Goal: Task Accomplishment & Management: Manage account settings

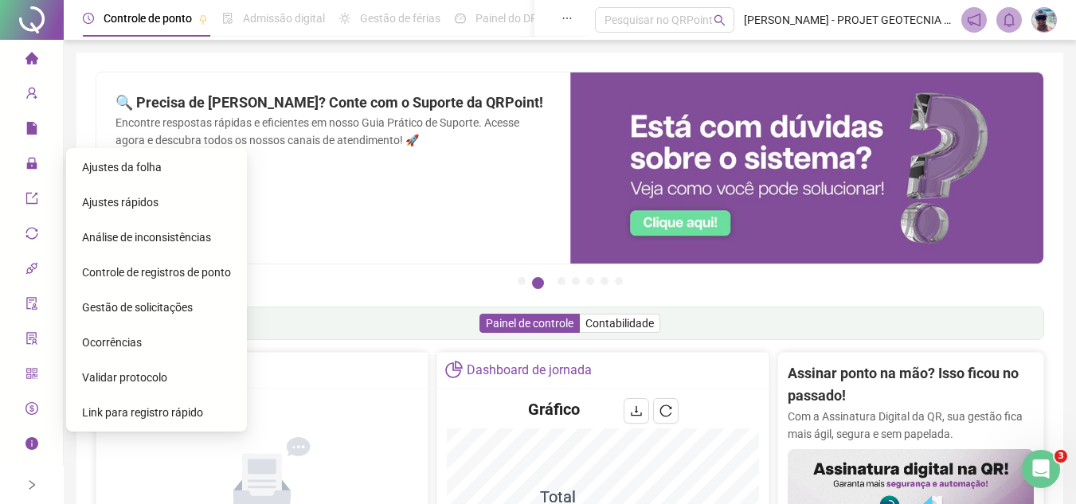
click at [154, 303] on span "Gestão de solicitações" at bounding box center [137, 307] width 111 height 13
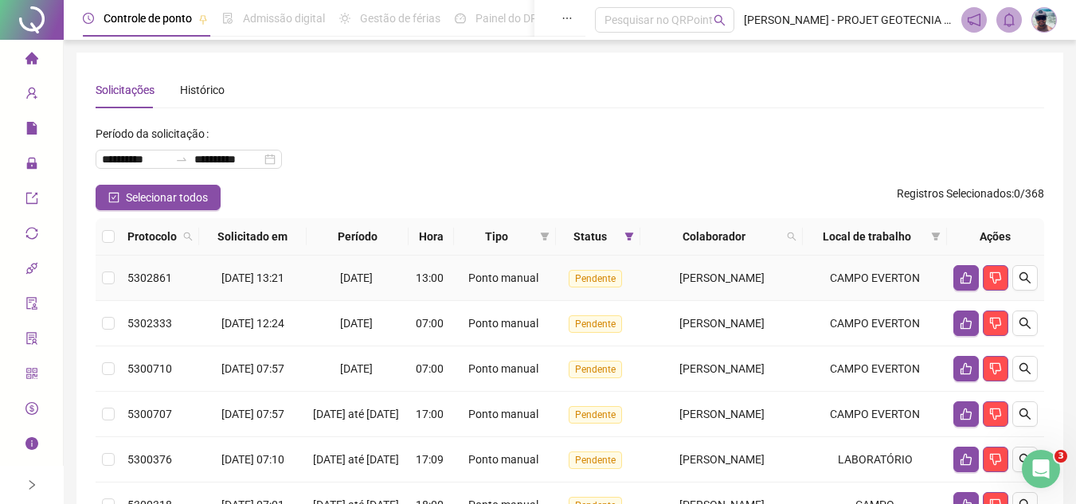
click at [803, 280] on td "[PERSON_NAME]" at bounding box center [721, 278] width 162 height 45
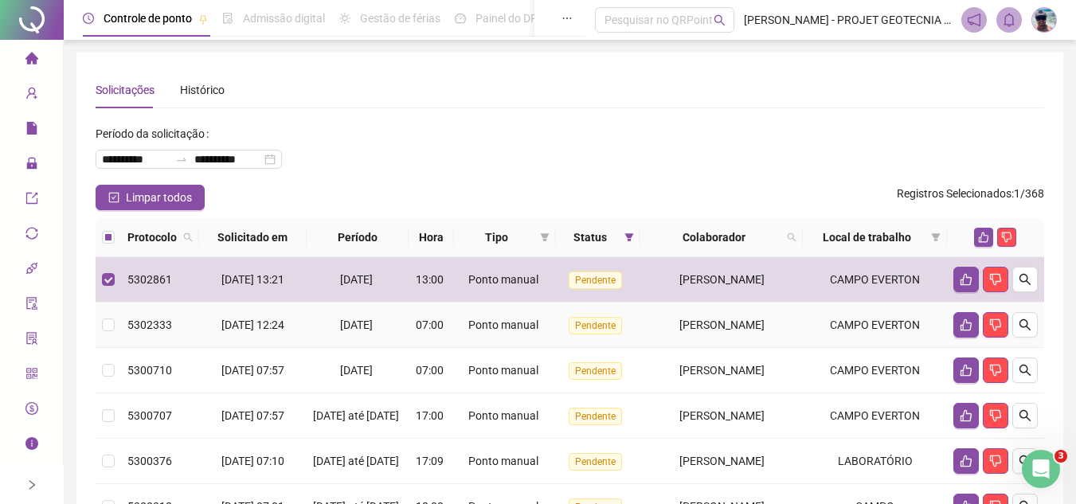
click at [803, 337] on td "[PERSON_NAME]" at bounding box center [721, 325] width 162 height 45
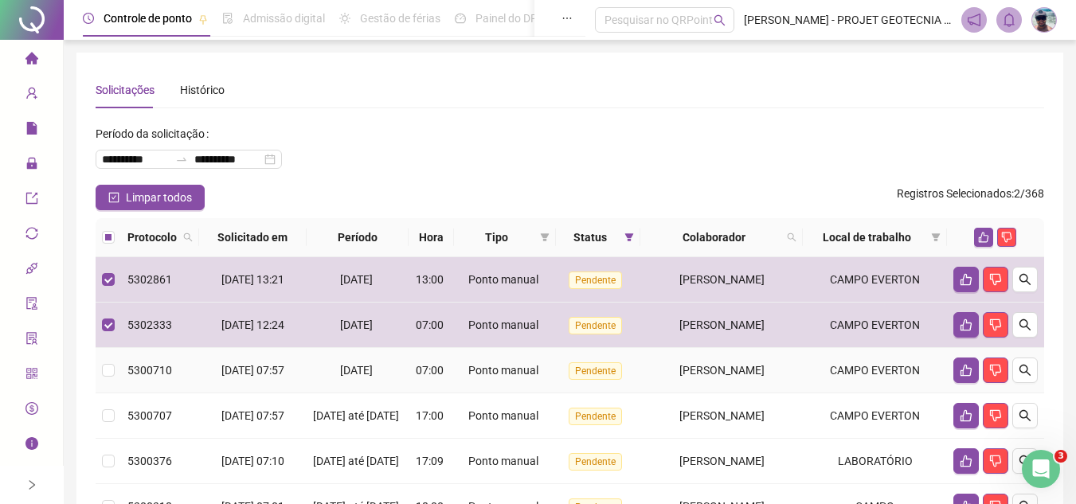
click at [803, 359] on td "[PERSON_NAME]" at bounding box center [721, 370] width 162 height 45
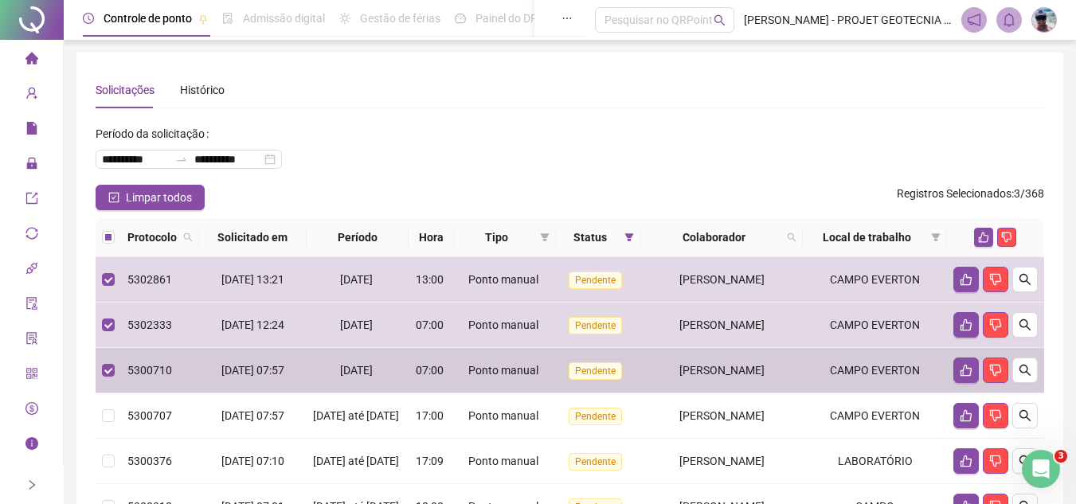
click at [764, 408] on td "[PERSON_NAME]" at bounding box center [721, 415] width 162 height 45
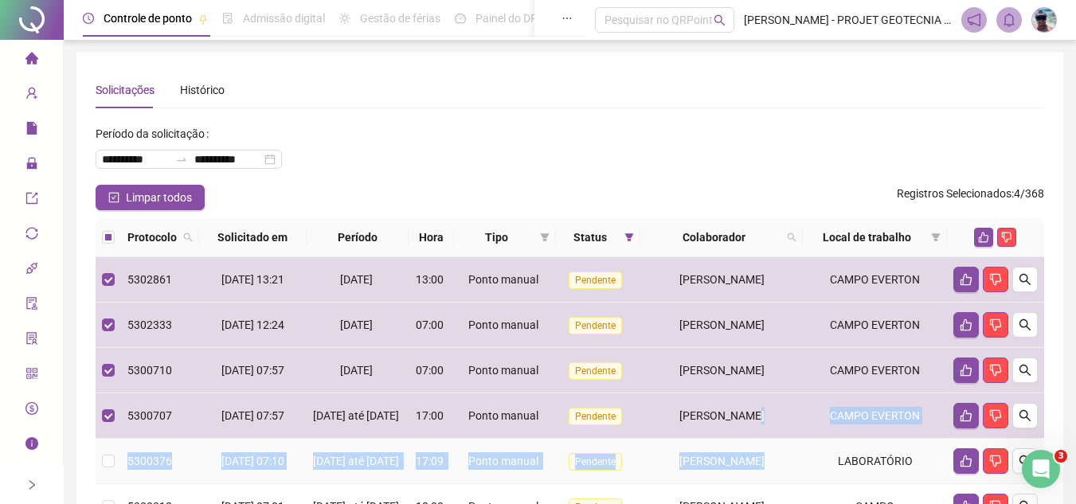
click at [742, 467] on span "[PERSON_NAME]" at bounding box center [721, 461] width 85 height 13
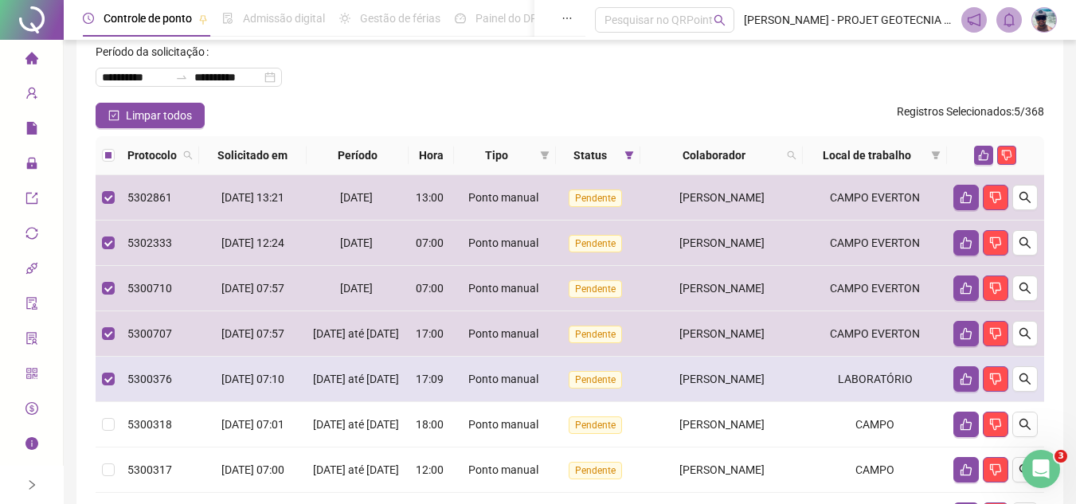
scroll to position [239, 0]
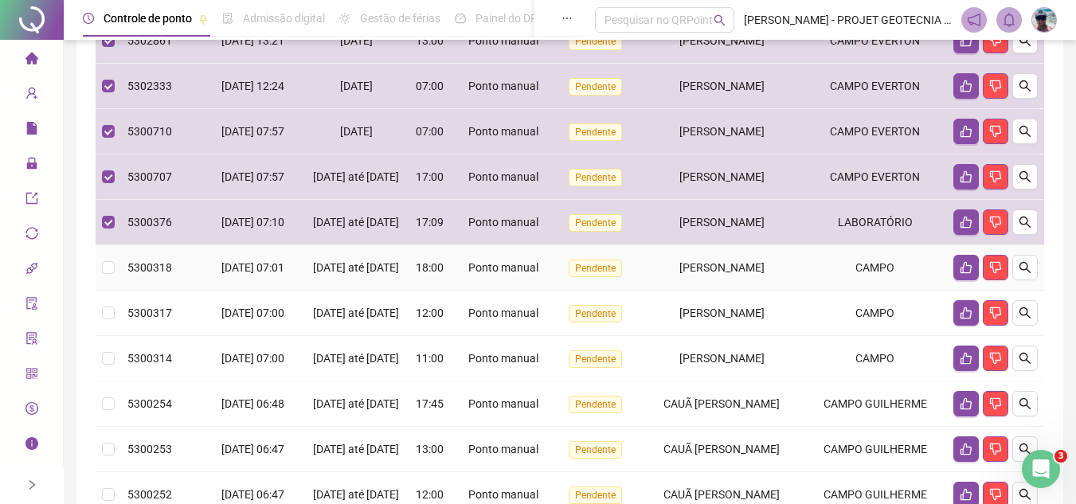
click at [770, 291] on td "[PERSON_NAME]" at bounding box center [721, 267] width 162 height 45
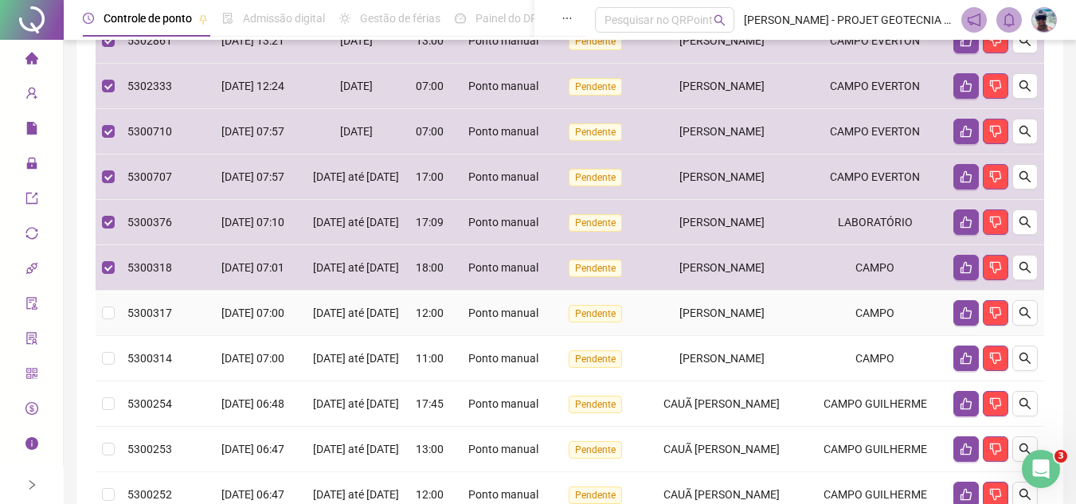
click at [774, 322] on div "[PERSON_NAME]" at bounding box center [722, 313] width 150 height 18
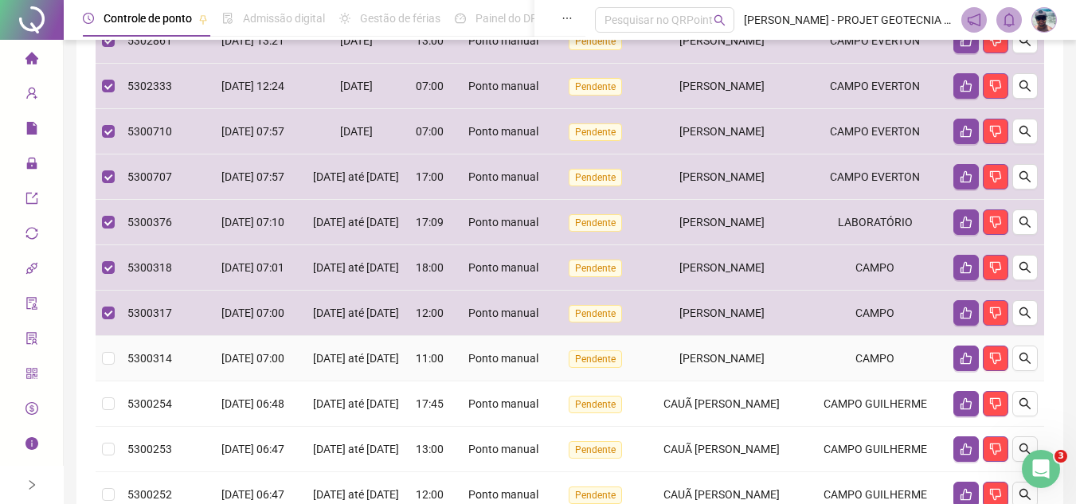
click at [767, 381] on td "[PERSON_NAME]" at bounding box center [721, 358] width 162 height 45
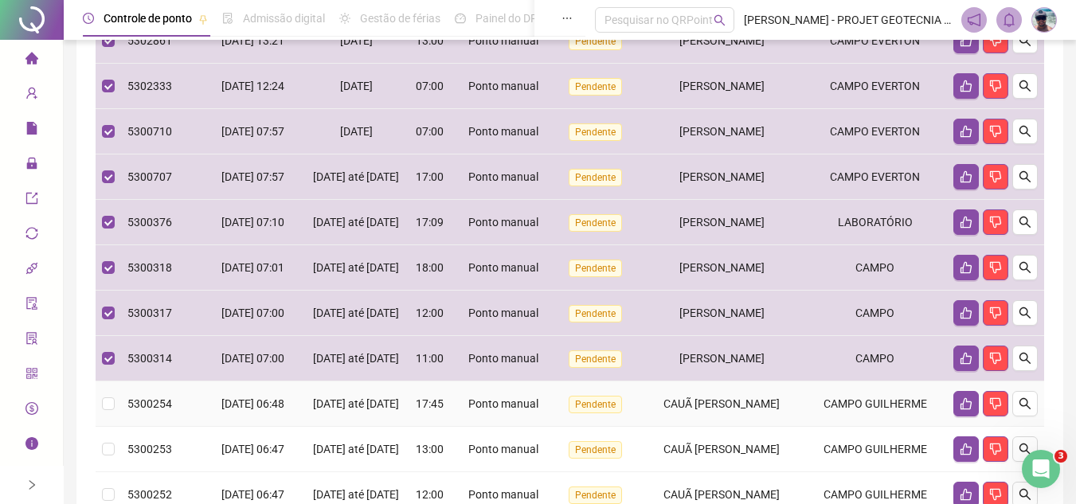
click at [729, 410] on span "CAUÃ [PERSON_NAME]" at bounding box center [721, 403] width 116 height 13
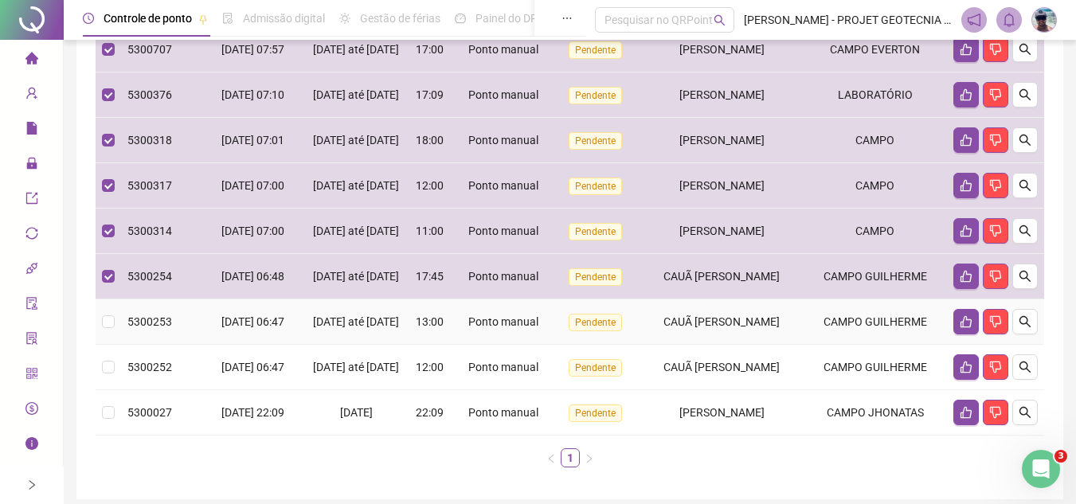
scroll to position [506, 0]
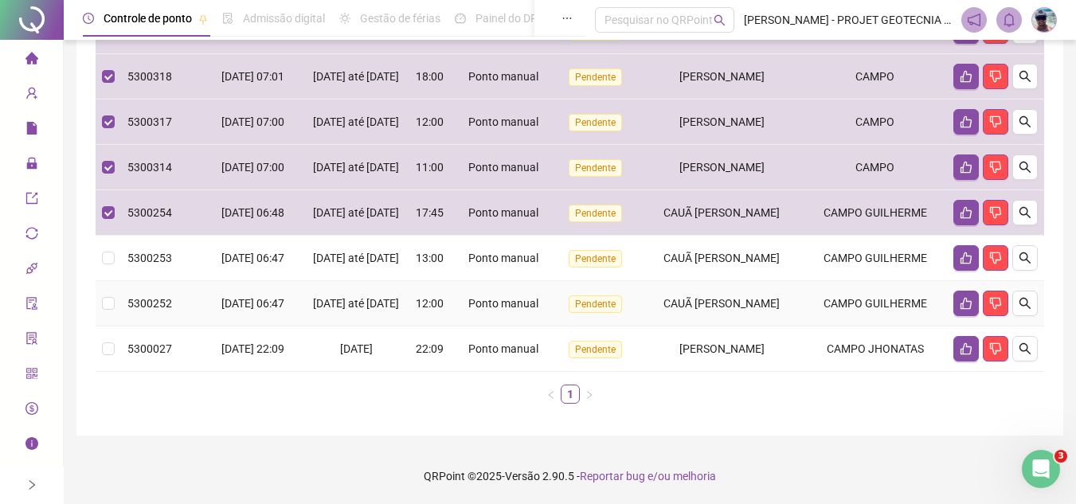
click at [770, 268] on td "CAUÃ [PERSON_NAME]" at bounding box center [721, 258] width 162 height 45
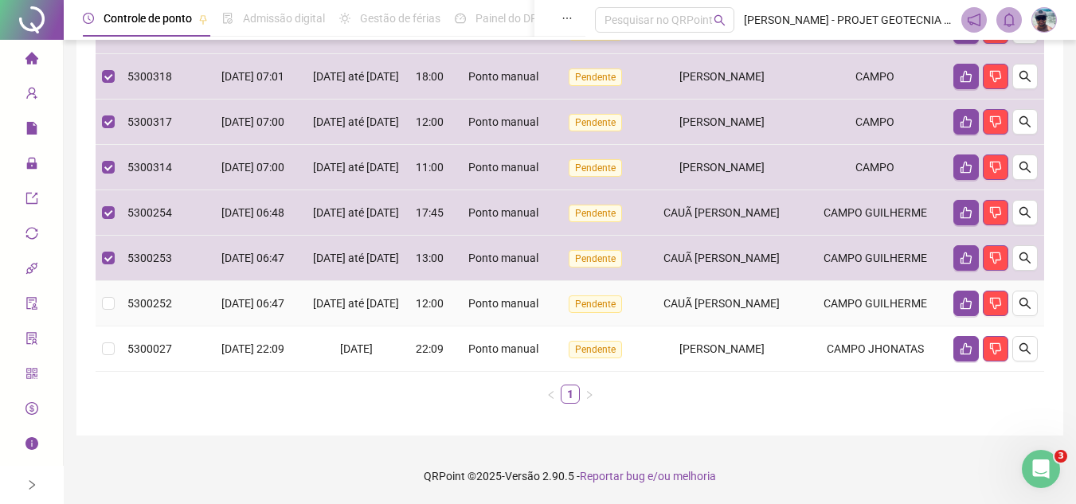
click at [763, 297] on span "CAUÃ [PERSON_NAME]" at bounding box center [721, 303] width 116 height 13
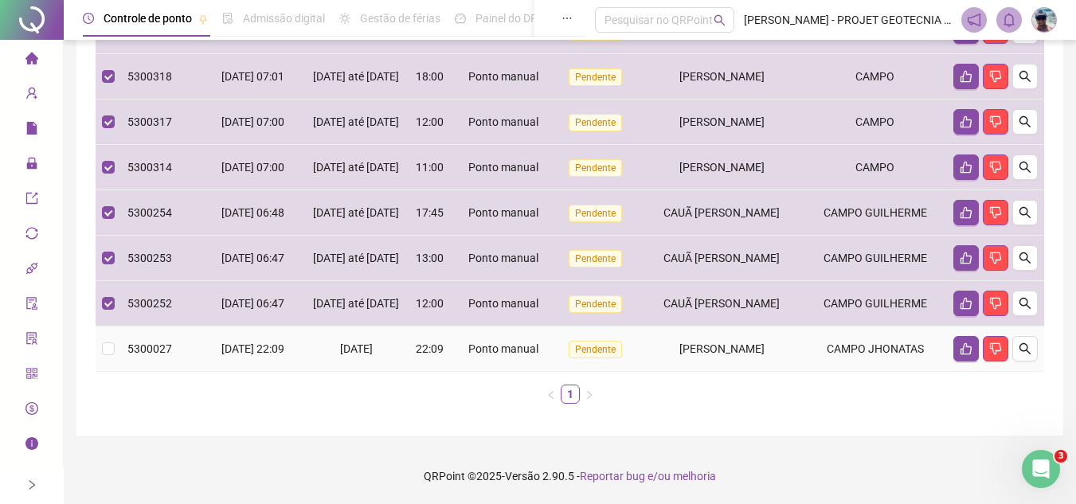
click at [758, 350] on span "[PERSON_NAME]" at bounding box center [721, 348] width 85 height 13
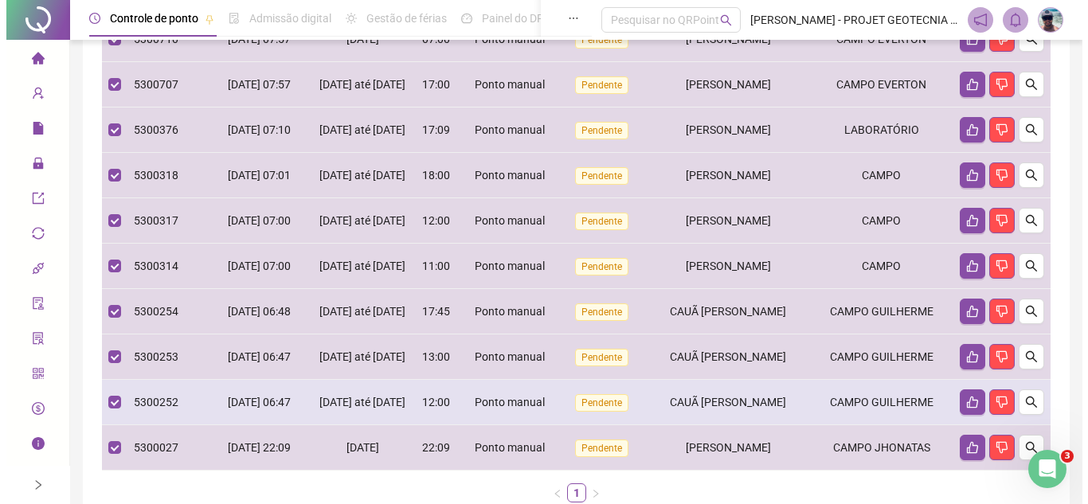
scroll to position [108, 0]
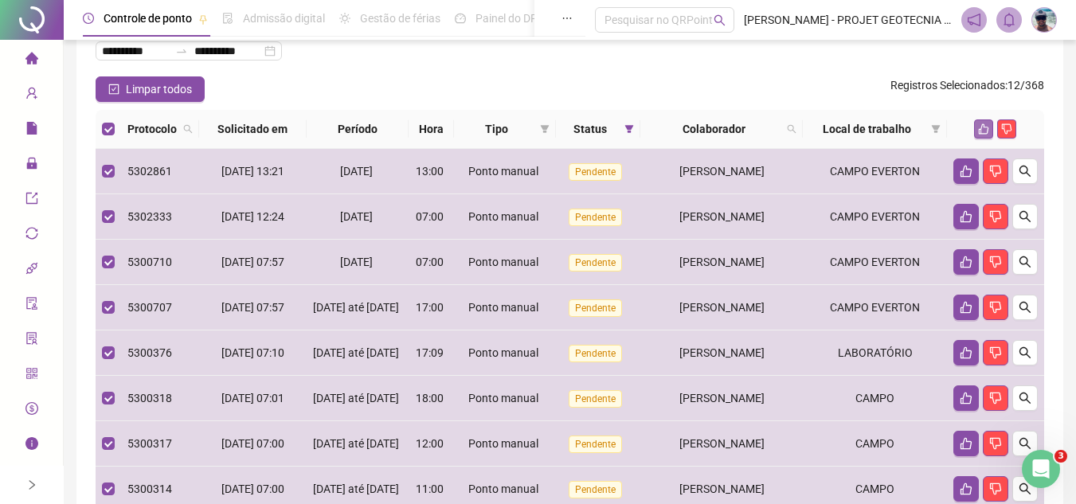
click at [988, 127] on icon "like" at bounding box center [983, 128] width 11 height 11
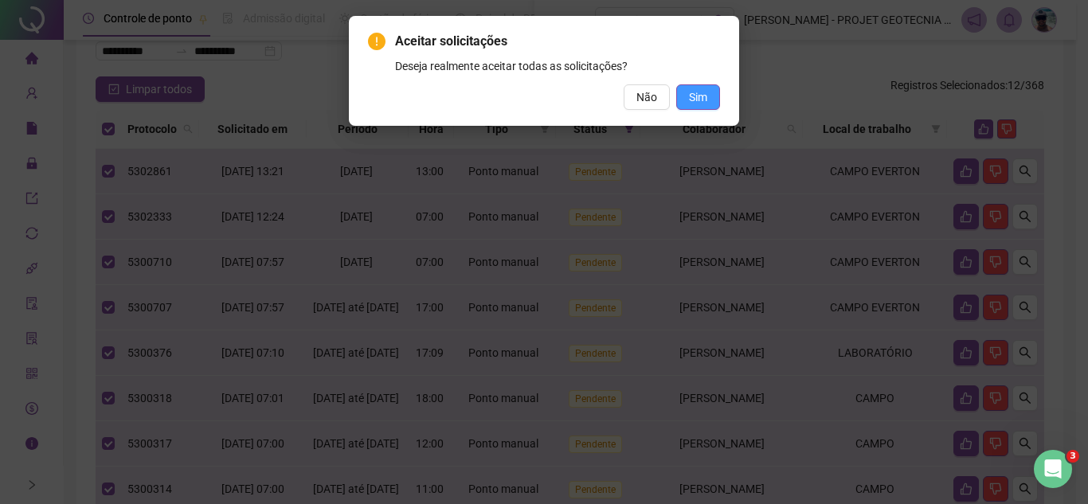
click at [706, 92] on span "Sim" at bounding box center [698, 97] width 18 height 18
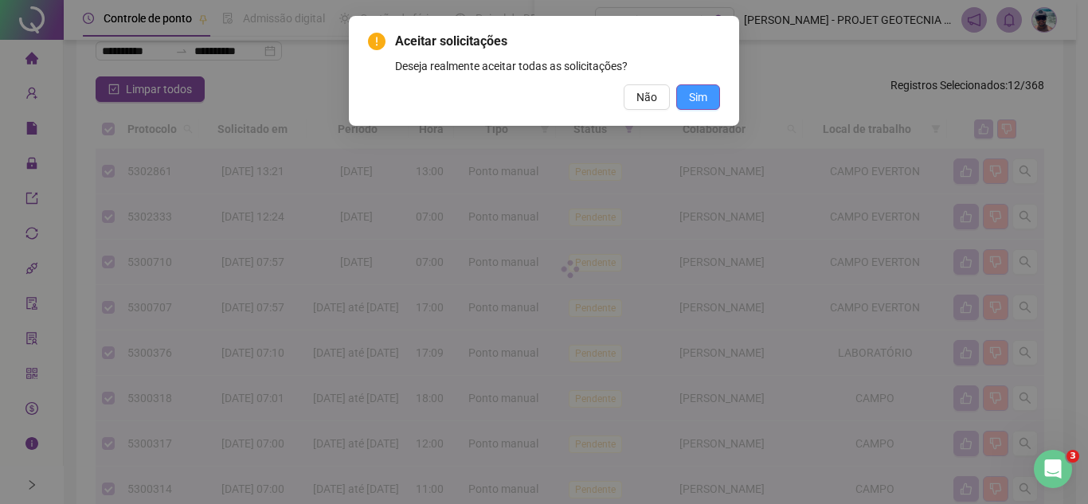
click at [706, 92] on span "Sim" at bounding box center [698, 97] width 18 height 18
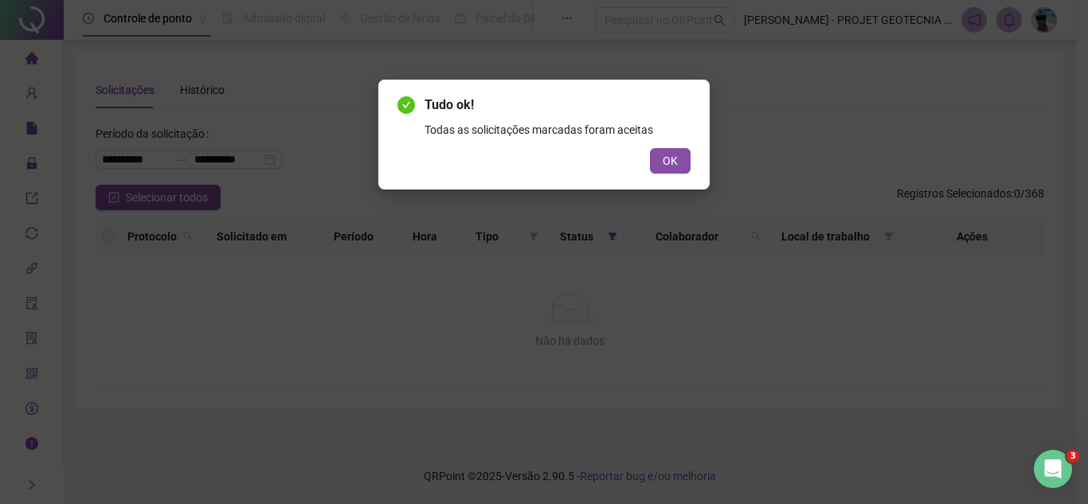
scroll to position [0, 0]
click at [667, 162] on span "OK" at bounding box center [670, 161] width 15 height 18
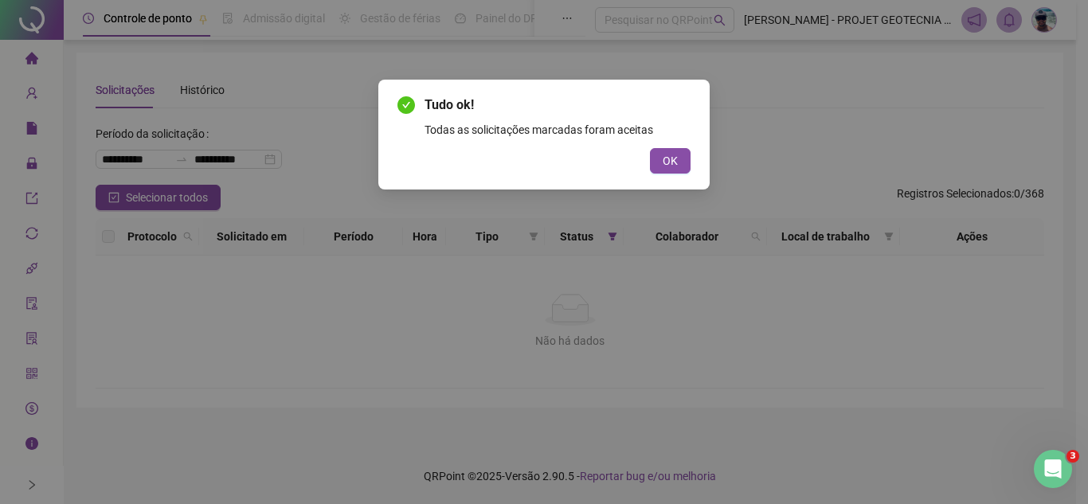
click at [667, 162] on span "OK" at bounding box center [670, 161] width 15 height 18
